Goal: Task Accomplishment & Management: Use online tool/utility

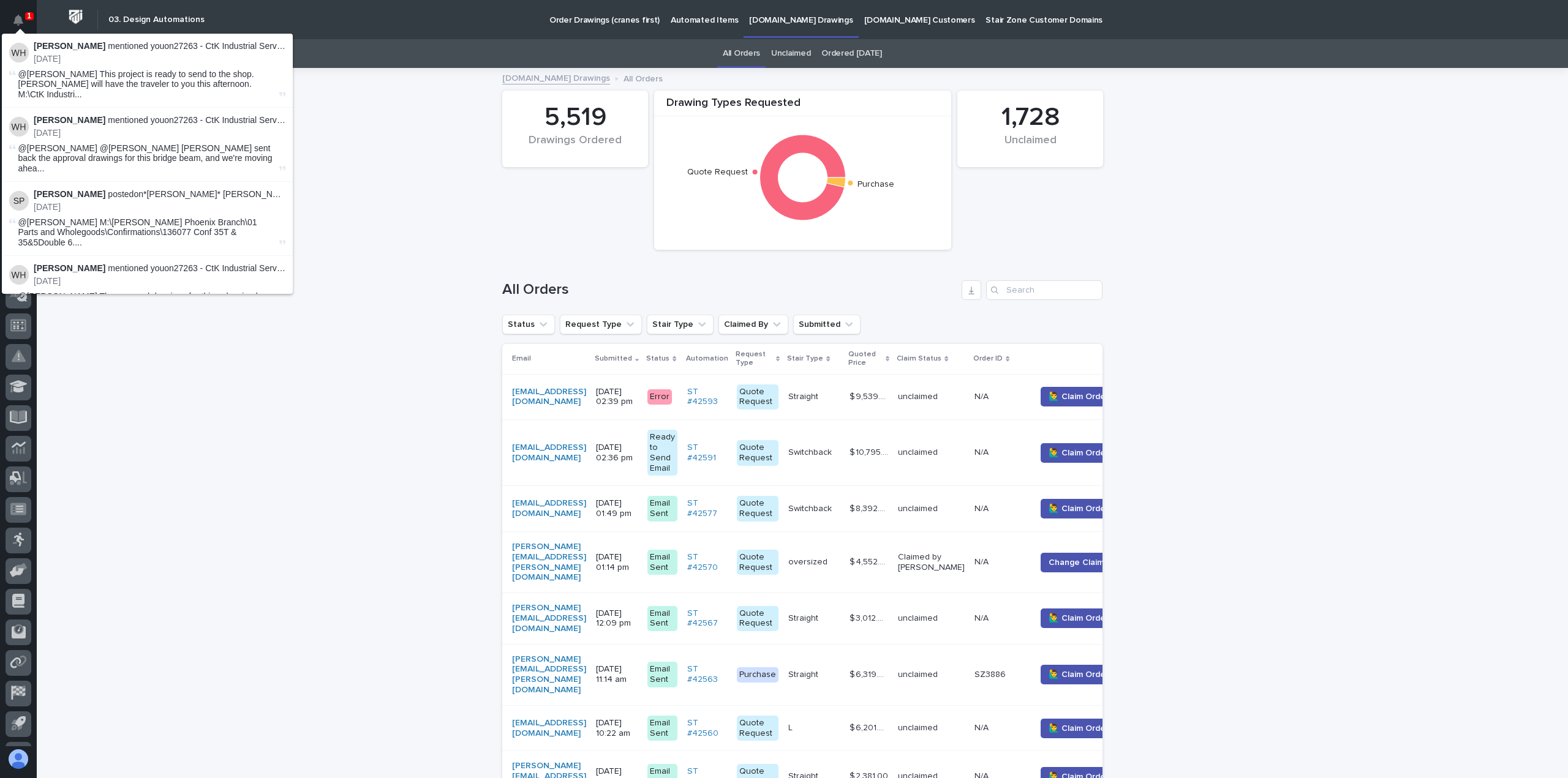
scroll to position [56, 0]
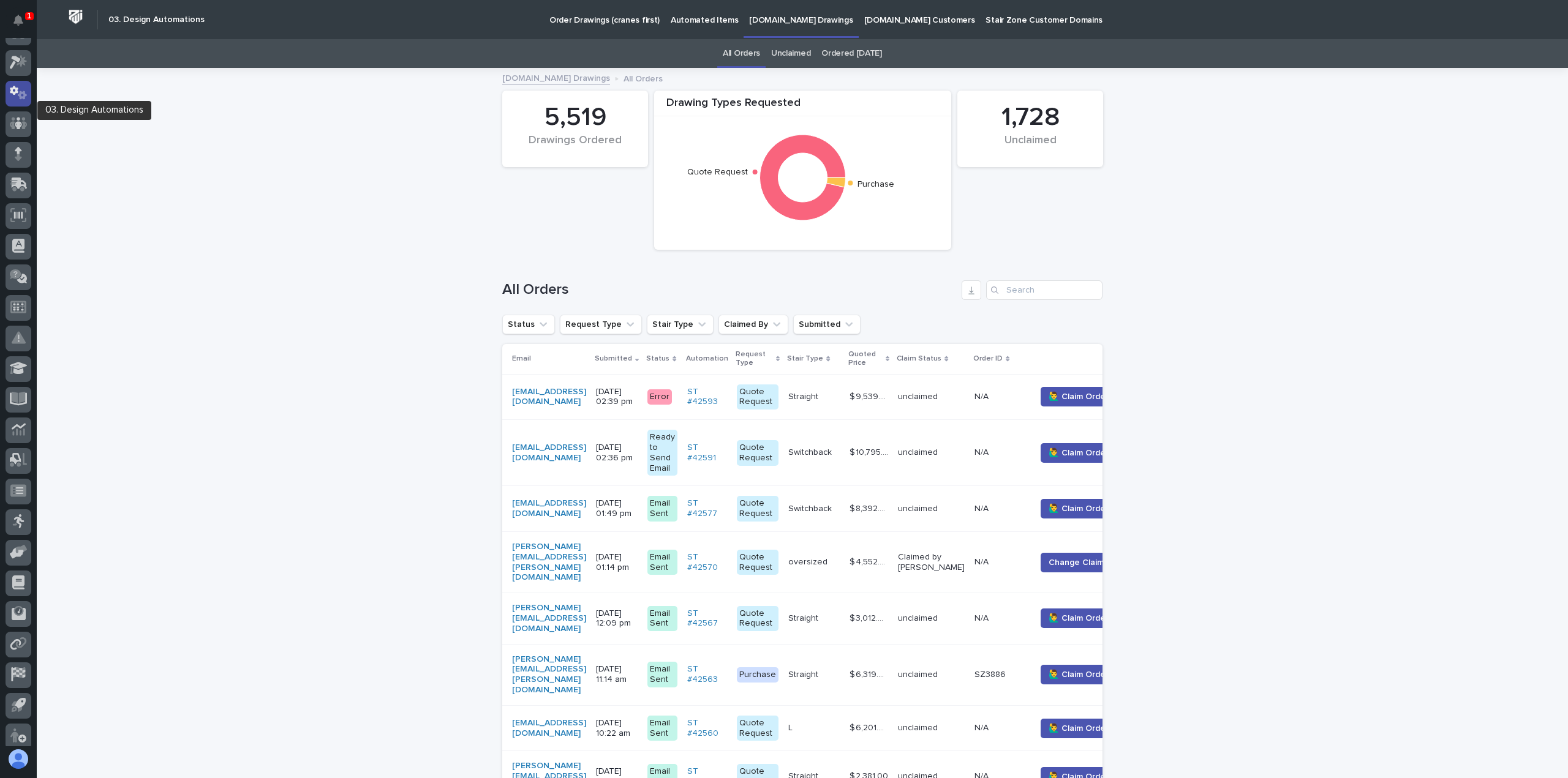
scroll to position [0, 0]
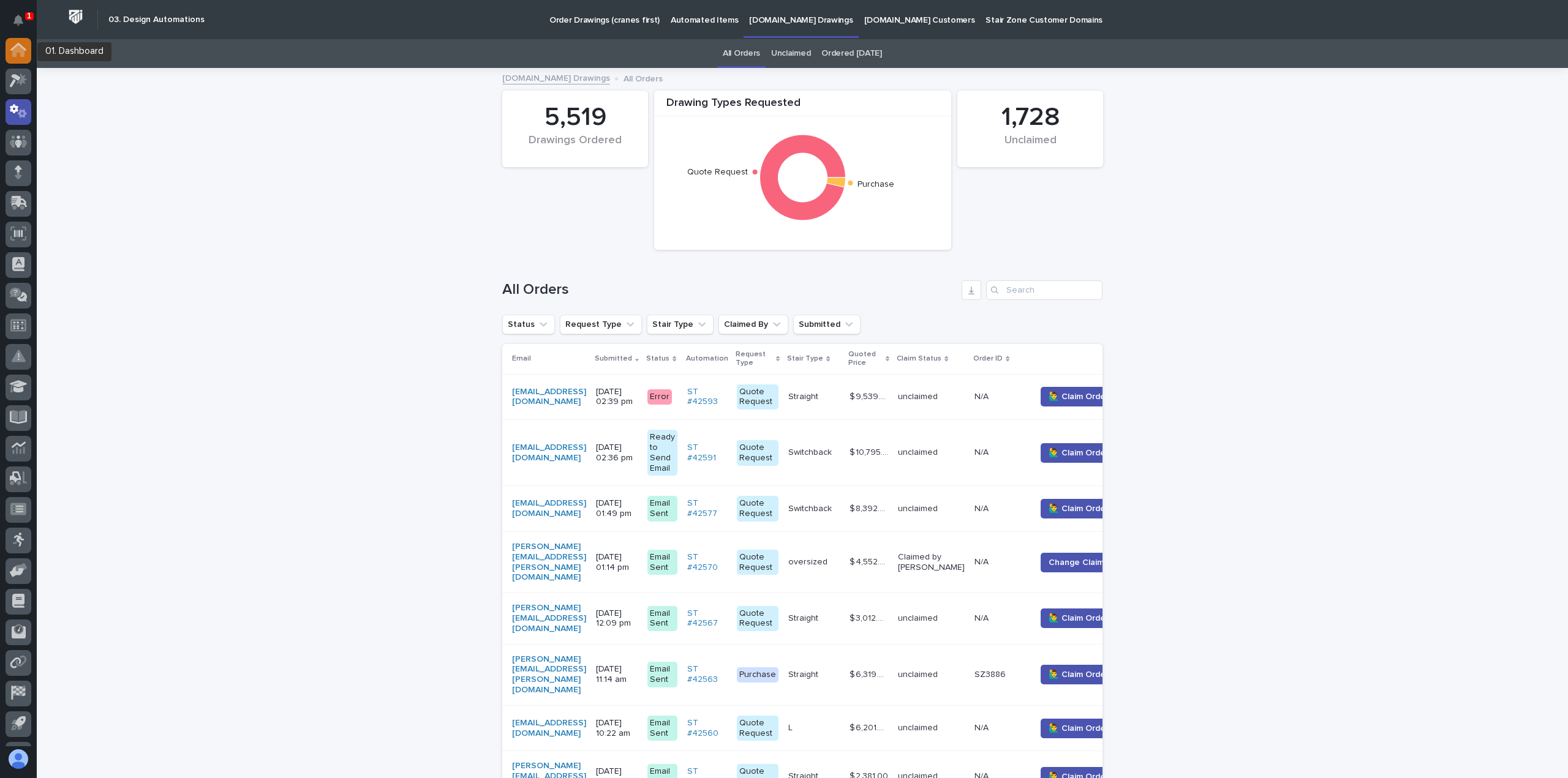
click at [16, 46] on icon at bounding box center [18, 47] width 16 height 8
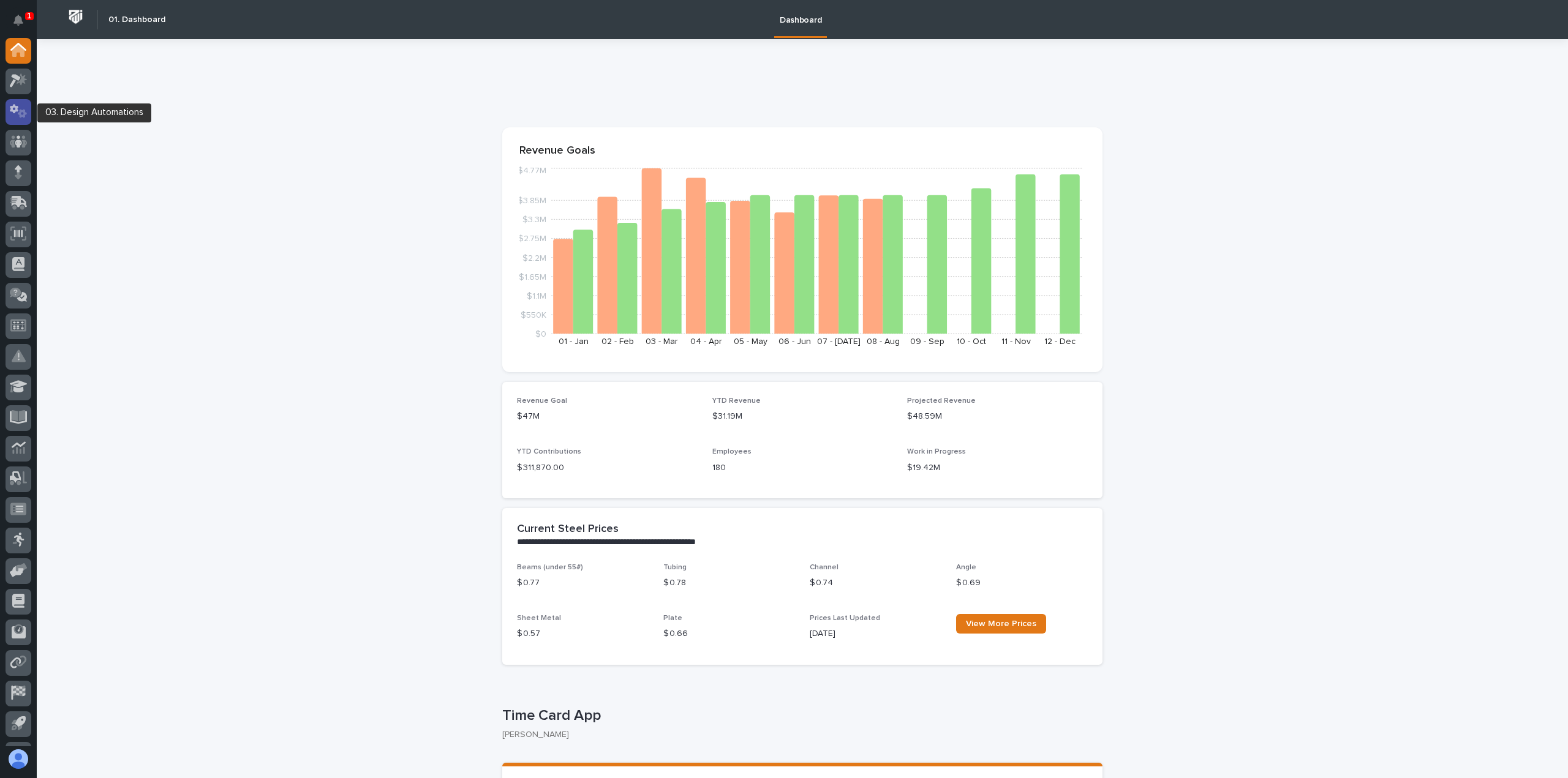
click at [16, 112] on icon at bounding box center [18, 111] width 17 height 15
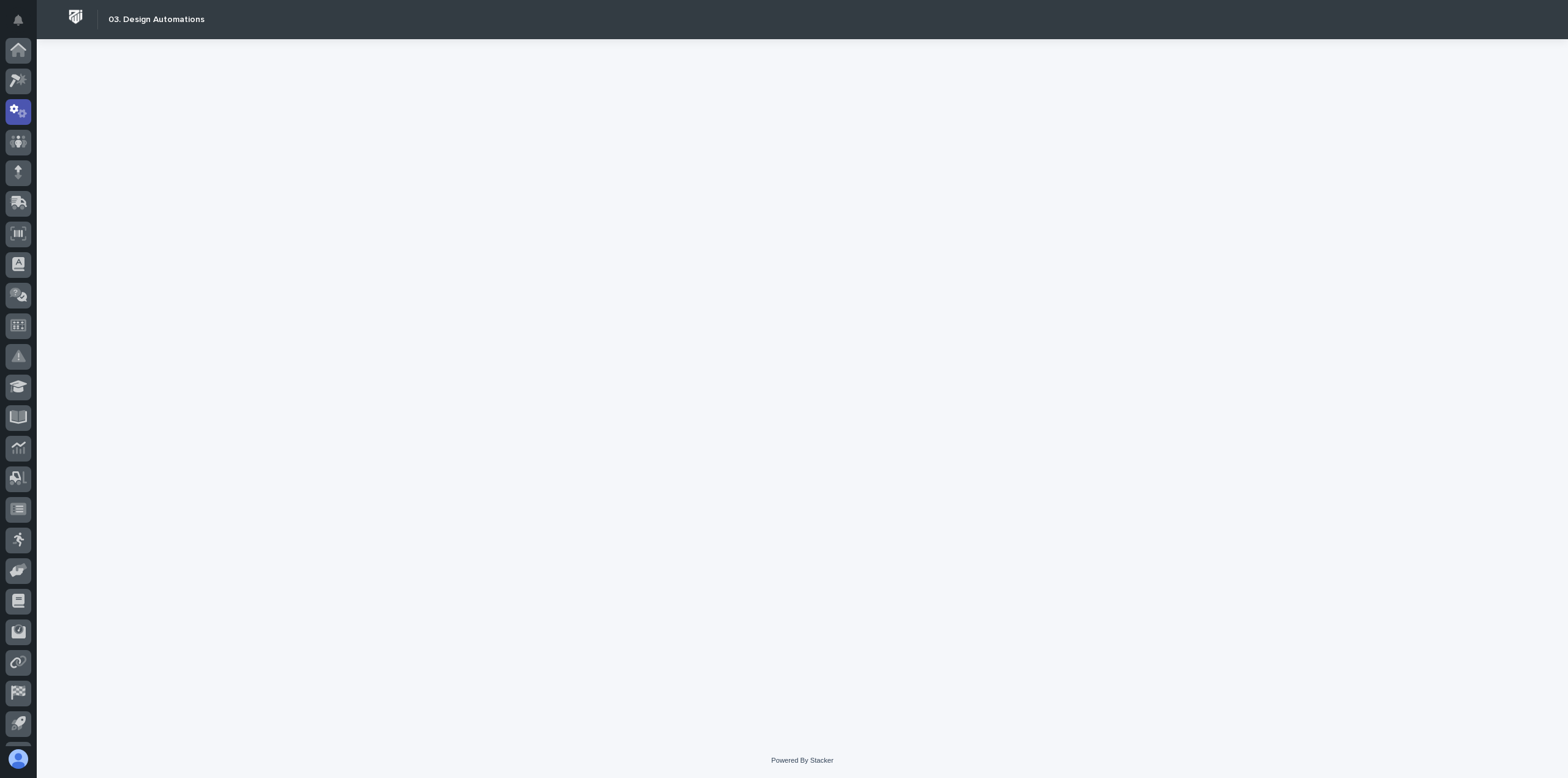
scroll to position [56, 0]
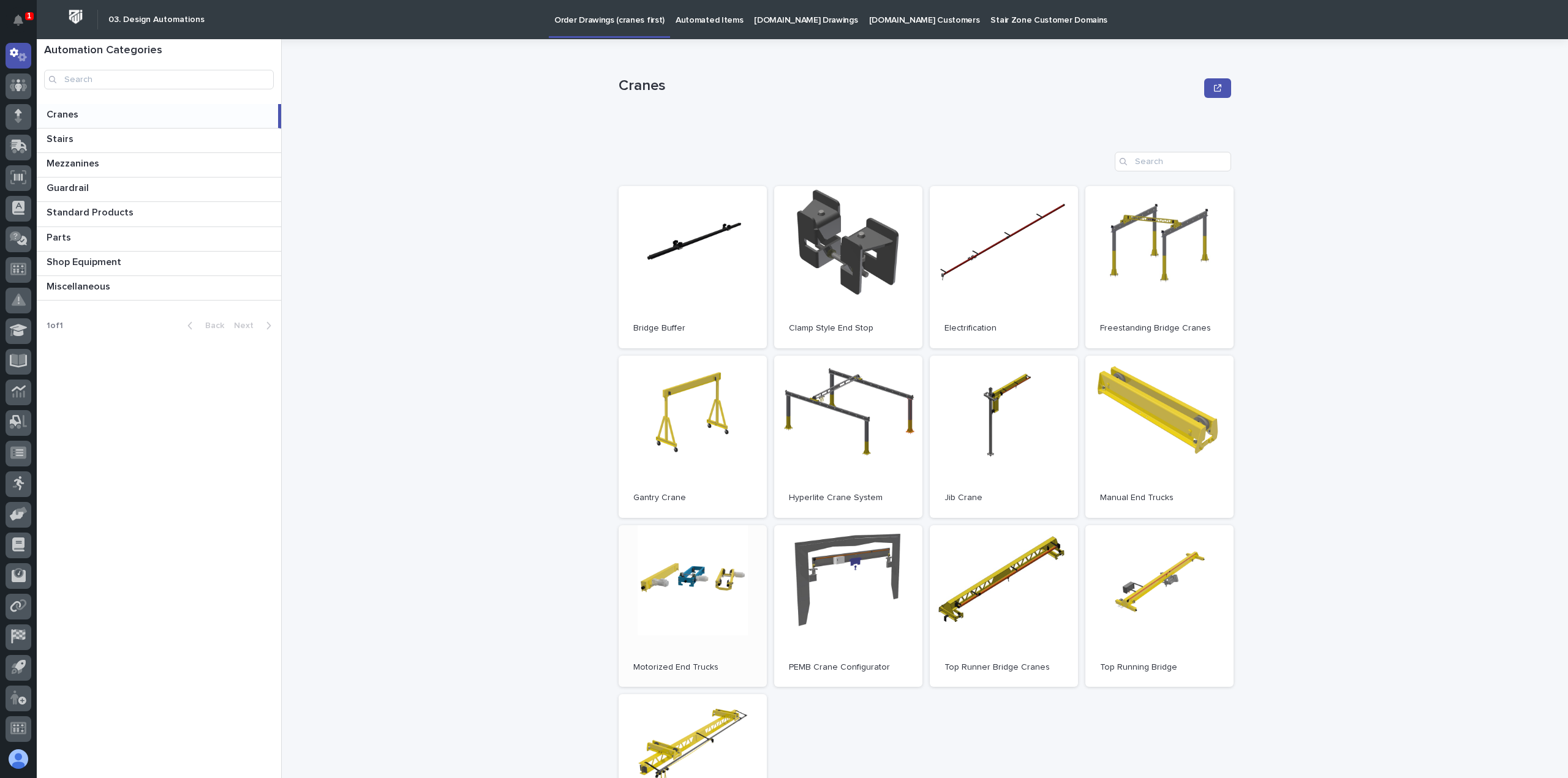
click at [682, 595] on link "Open" at bounding box center [692, 606] width 148 height 162
click at [1159, 594] on link "Open" at bounding box center [1159, 606] width 148 height 162
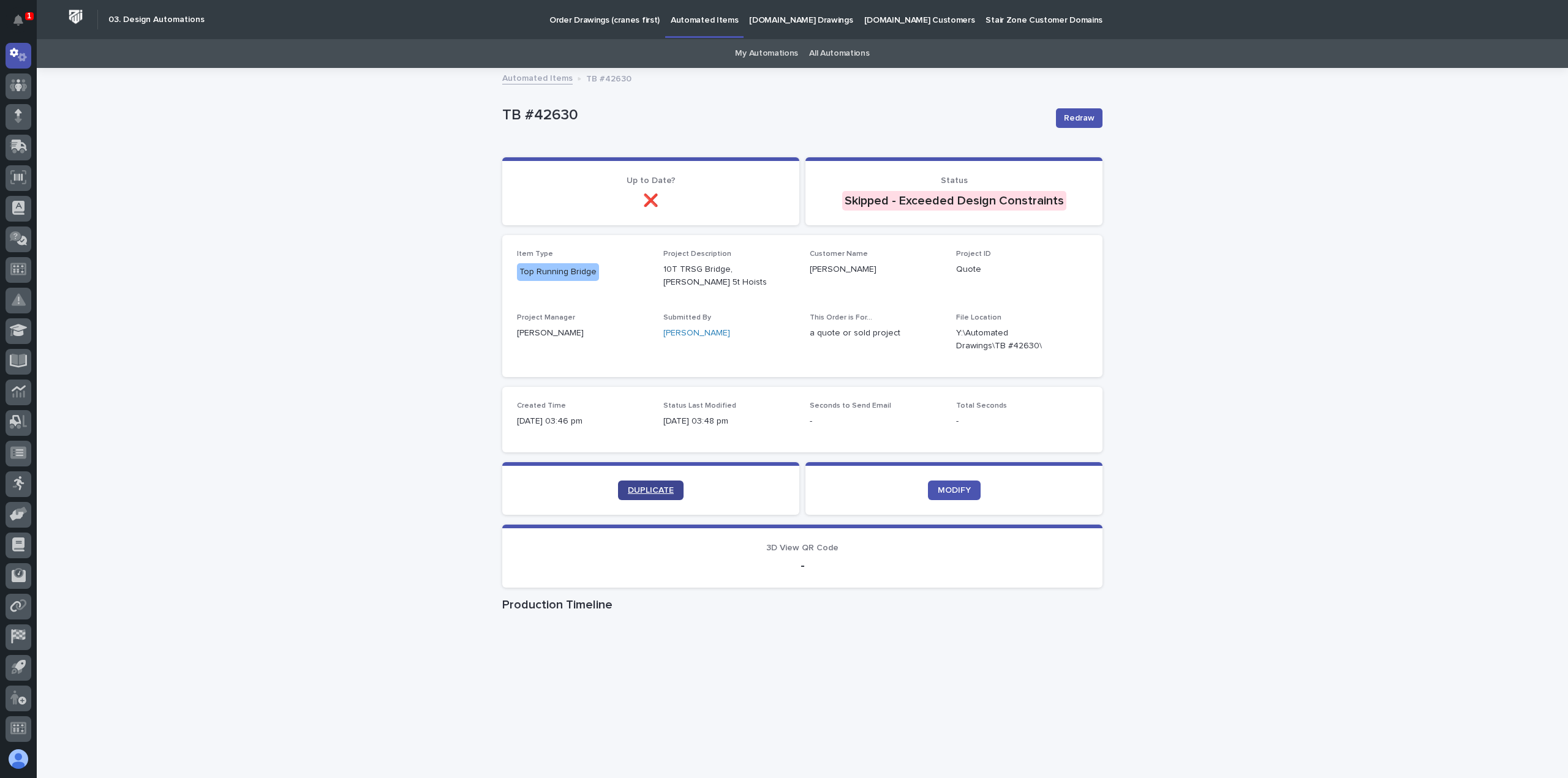
click at [637, 488] on span "DUPLICATE" at bounding box center [650, 490] width 46 height 9
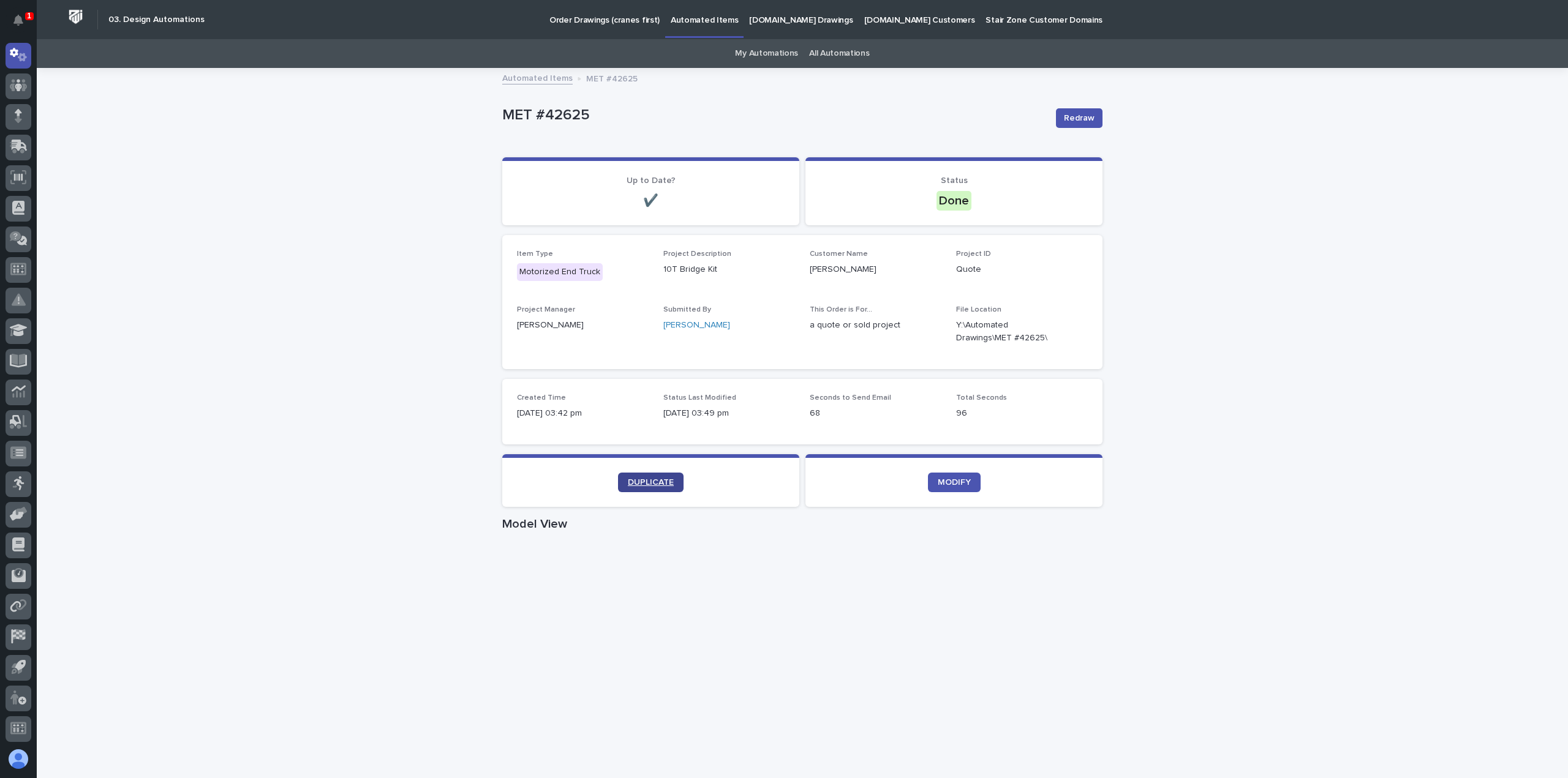
click at [648, 479] on span "DUPLICATE" at bounding box center [650, 482] width 46 height 9
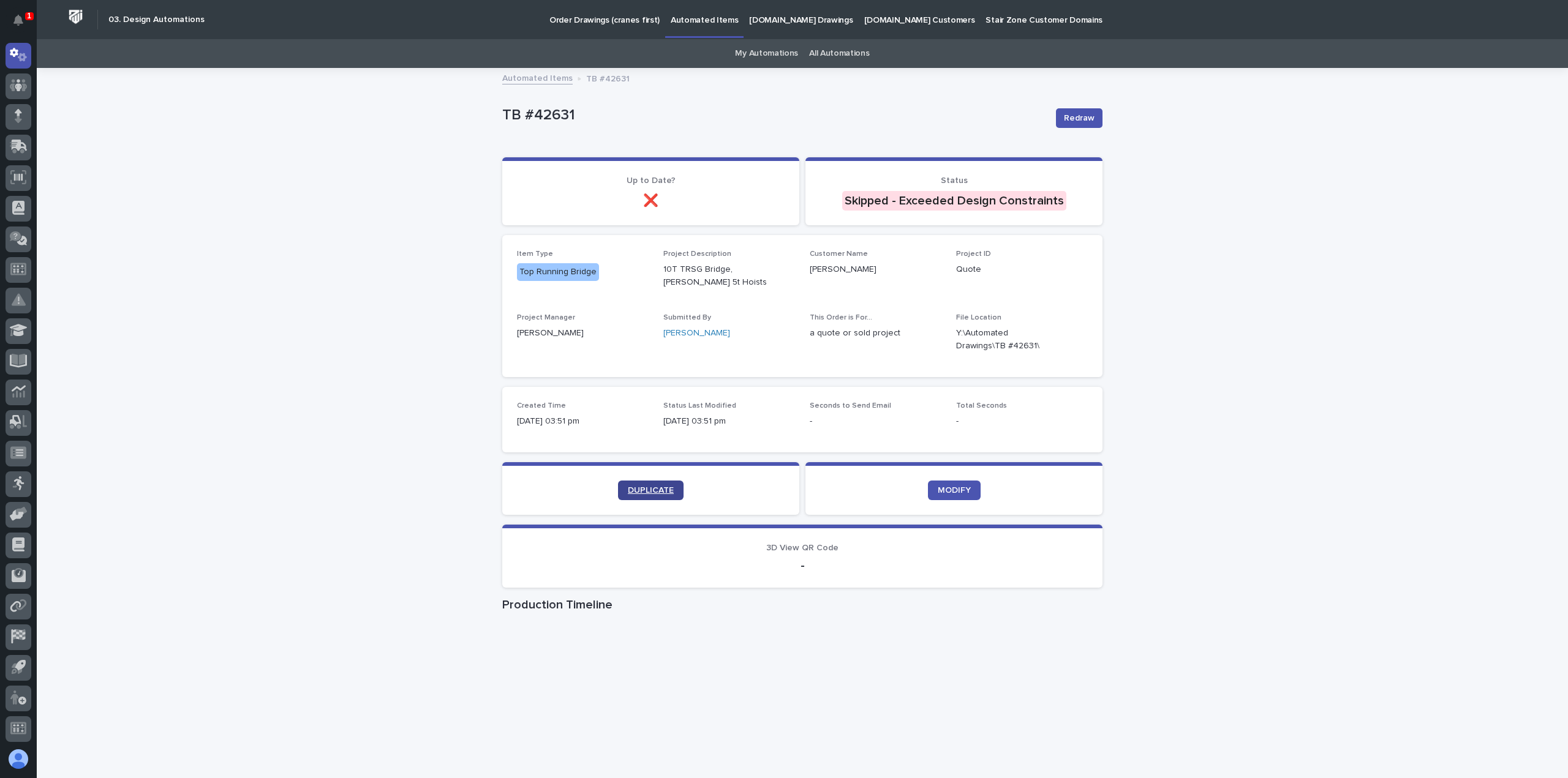
click at [644, 486] on span "DUPLICATE" at bounding box center [650, 490] width 46 height 9
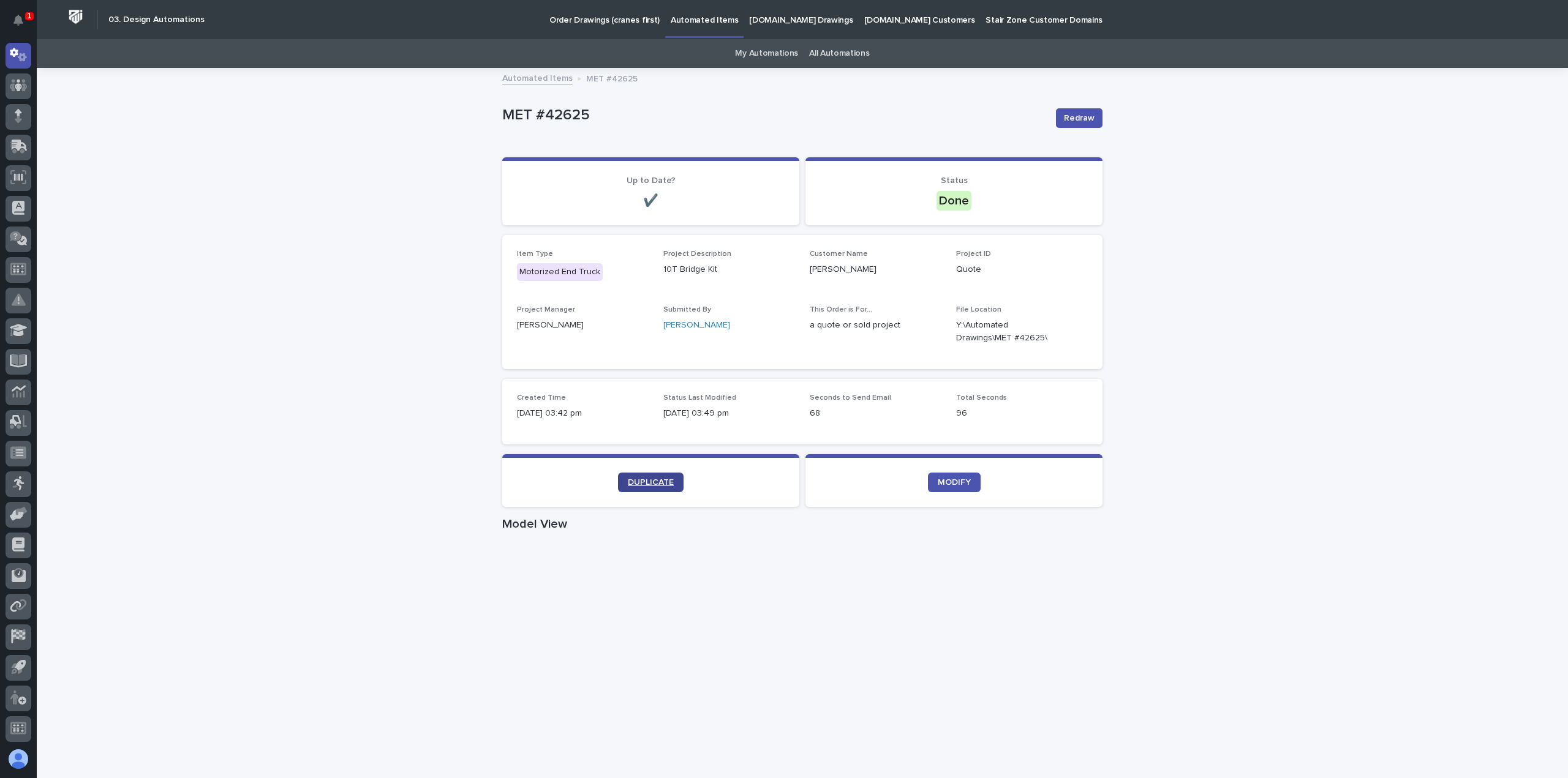
click at [643, 483] on span "DUPLICATE" at bounding box center [650, 482] width 46 height 9
